Goal: Check status: Check status

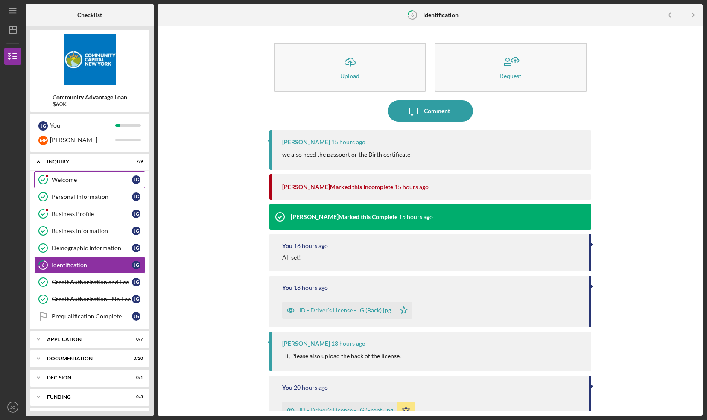
click at [62, 180] on div "Welcome" at bounding box center [92, 179] width 80 height 7
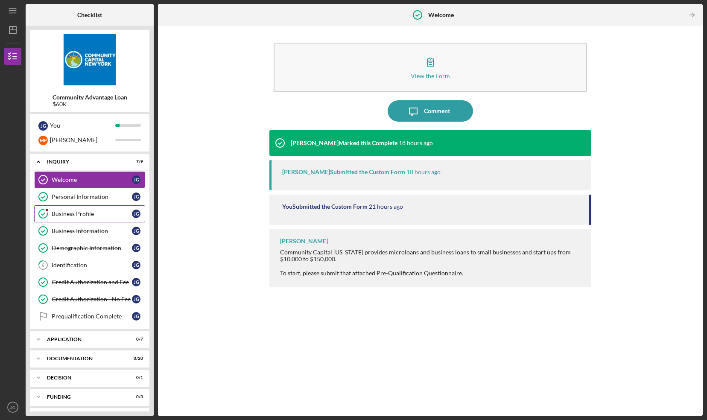
click at [73, 207] on link "Business Profile Business Profile [PERSON_NAME]" at bounding box center [89, 213] width 111 height 17
